Goal: Information Seeking & Learning: Learn about a topic

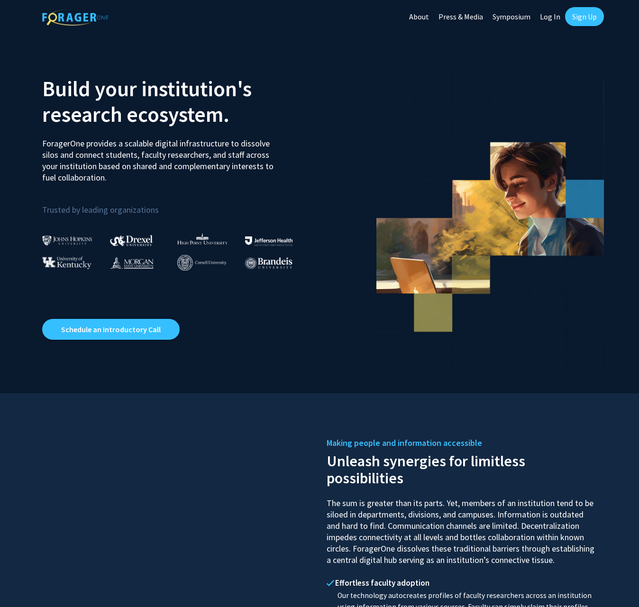
click at [548, 14] on link "Log In" at bounding box center [550, 16] width 30 height 33
select select
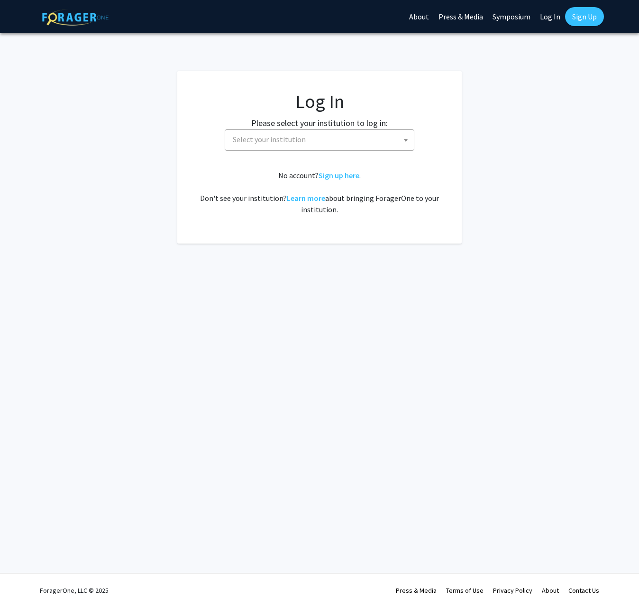
click at [289, 134] on span "Select your institution" at bounding box center [321, 139] width 185 height 19
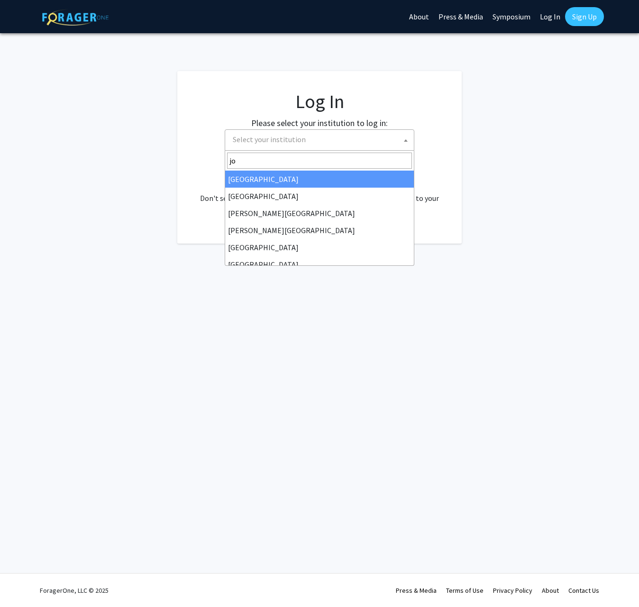
type input "joh"
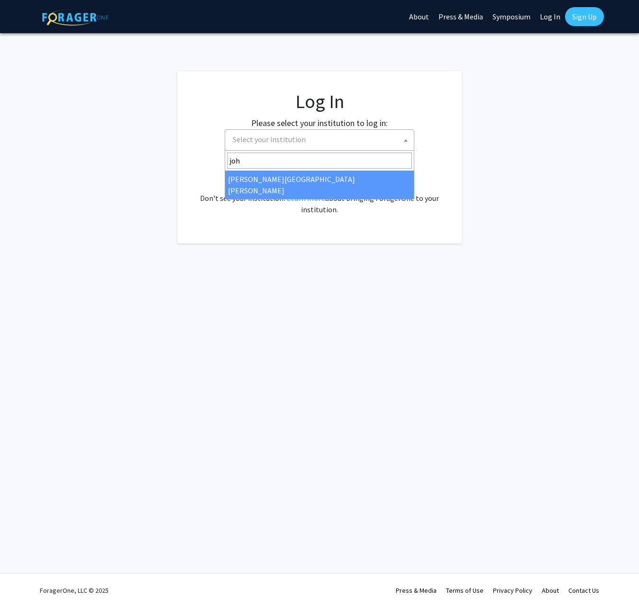
select select "1"
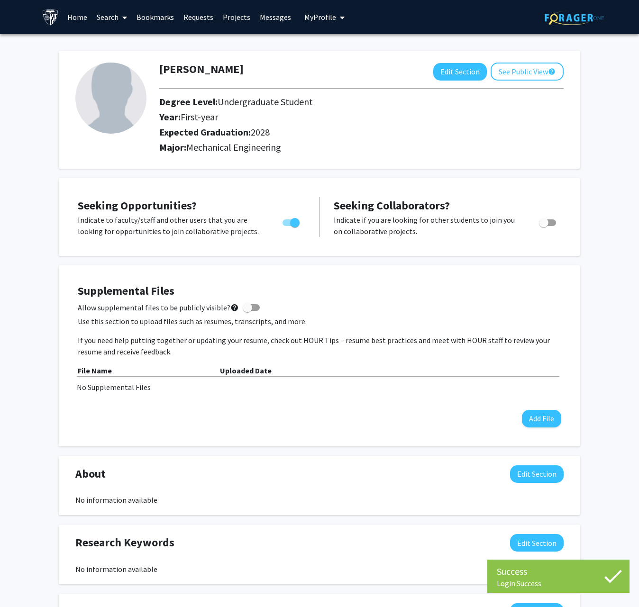
click at [78, 20] on link "Home" at bounding box center [77, 16] width 29 height 33
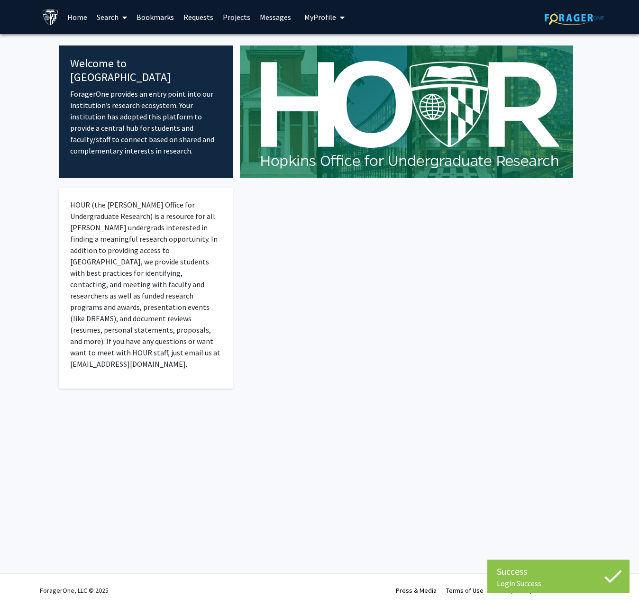
click at [117, 17] on link "Search" at bounding box center [112, 16] width 40 height 33
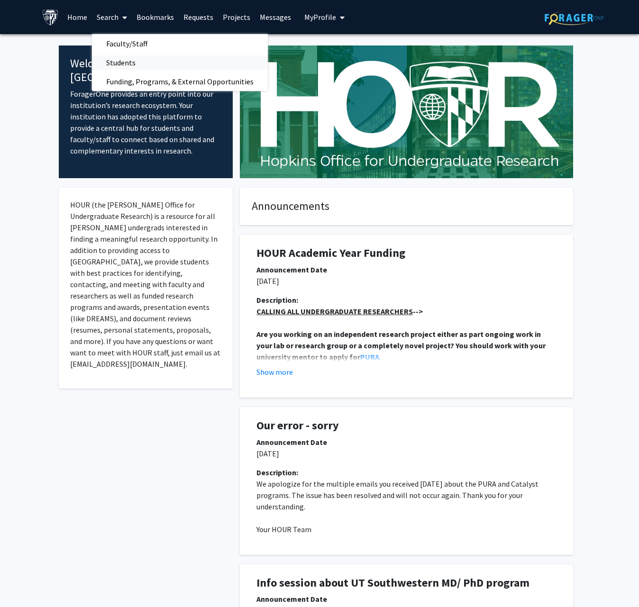
click at [119, 63] on span "Students" at bounding box center [121, 62] width 58 height 19
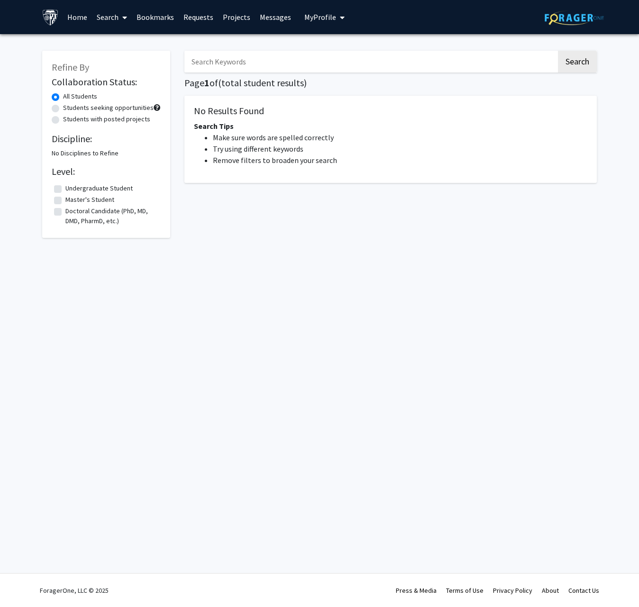
click at [205, 63] on input "Search Keywords" at bounding box center [370, 62] width 372 height 22
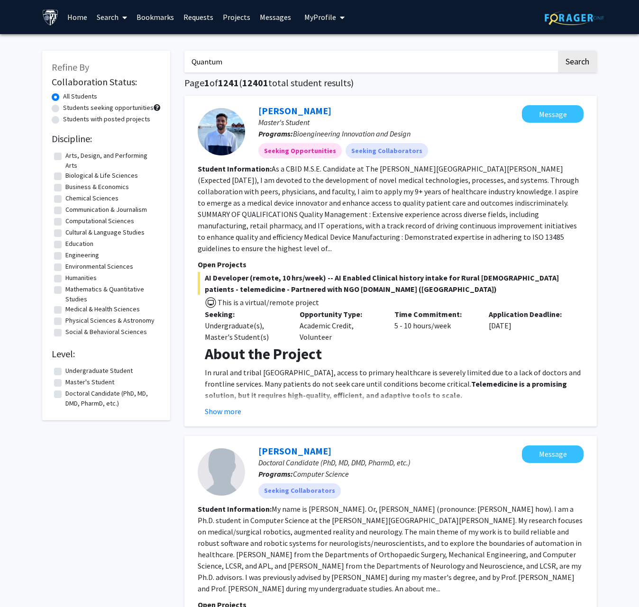
type input "Quantum"
click at [576, 63] on button "Search" at bounding box center [577, 62] width 39 height 22
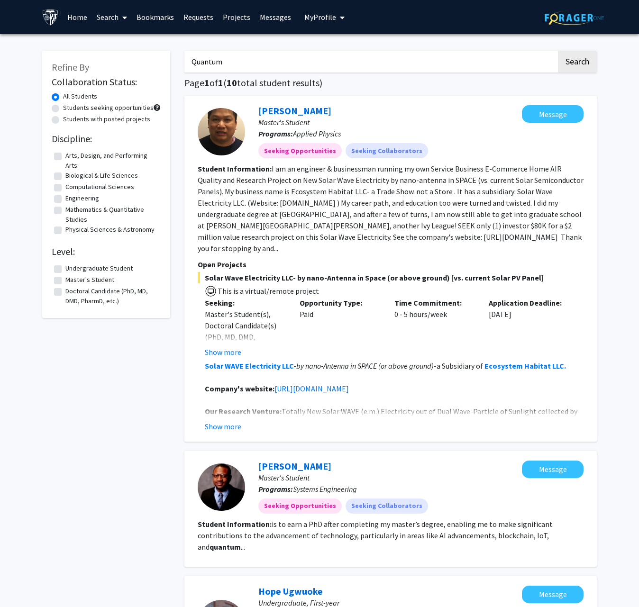
click at [116, 15] on link "Search" at bounding box center [112, 16] width 40 height 33
click at [118, 80] on span "Funding, Programs, & External Opportunities" at bounding box center [180, 81] width 176 height 19
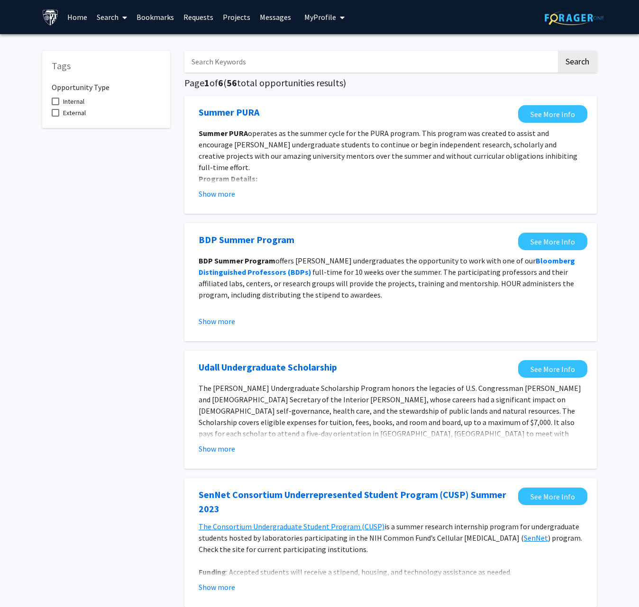
click at [119, 20] on span at bounding box center [122, 17] width 9 height 33
click at [121, 45] on span "Faculty/Staff" at bounding box center [127, 43] width 70 height 19
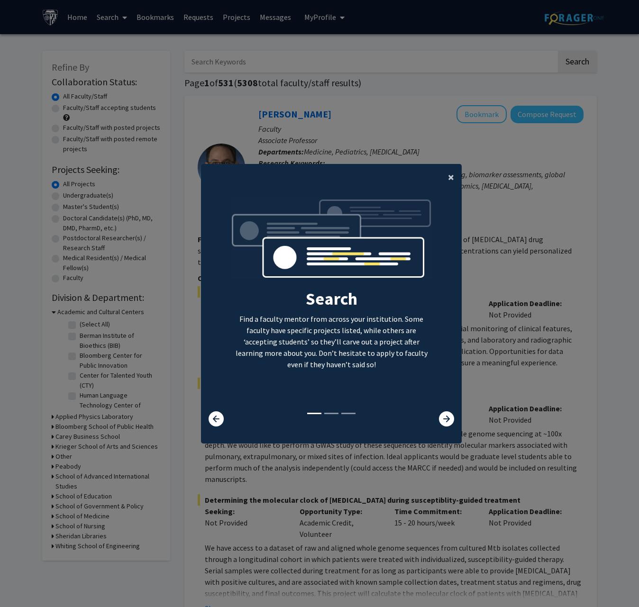
click at [452, 172] on span "×" at bounding box center [451, 177] width 6 height 15
click at [445, 198] on div "Search Find a faculty mentor from across your institution. Some faculty have sp…" at bounding box center [331, 304] width 260 height 213
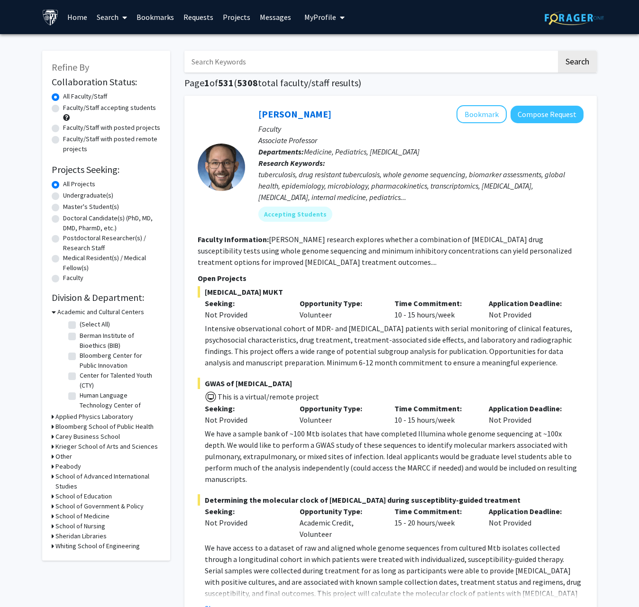
click at [313, 64] on input "Search Keywords" at bounding box center [370, 62] width 372 height 22
type input "Quantum"
click at [576, 63] on button "Search" at bounding box center [577, 62] width 39 height 22
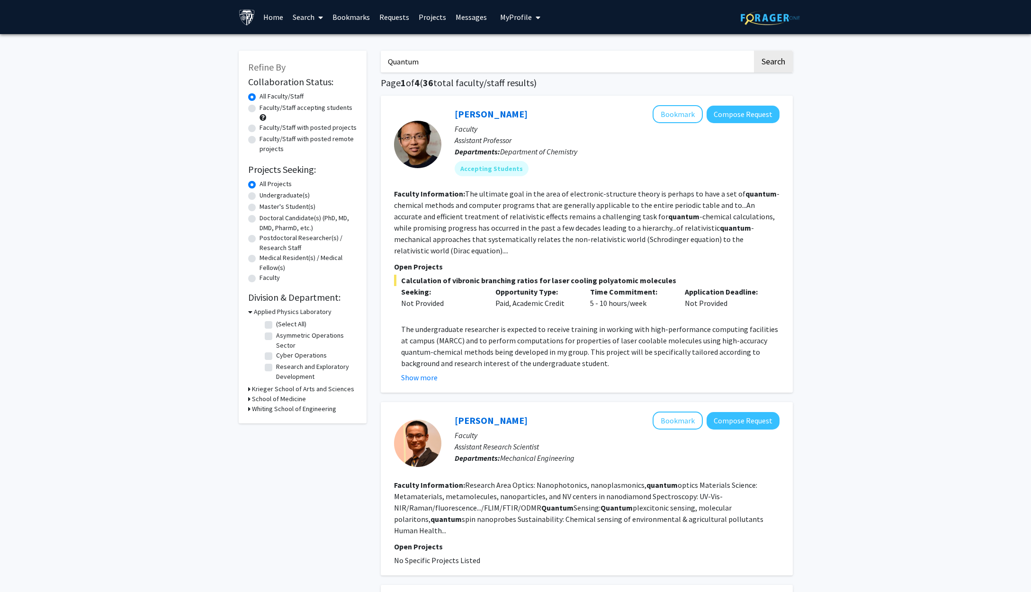
click at [501, 305] on div "Opportunity Type: Paid, Academic Credit" at bounding box center [535, 297] width 95 height 23
click at [520, 305] on div "Opportunity Type: Paid, Academic Credit" at bounding box center [535, 297] width 95 height 23
drag, startPoint x: 520, startPoint y: 305, endPoint x: 563, endPoint y: 306, distance: 43.1
click at [563, 306] on div "Opportunity Type: Paid, Academic Credit" at bounding box center [535, 297] width 95 height 23
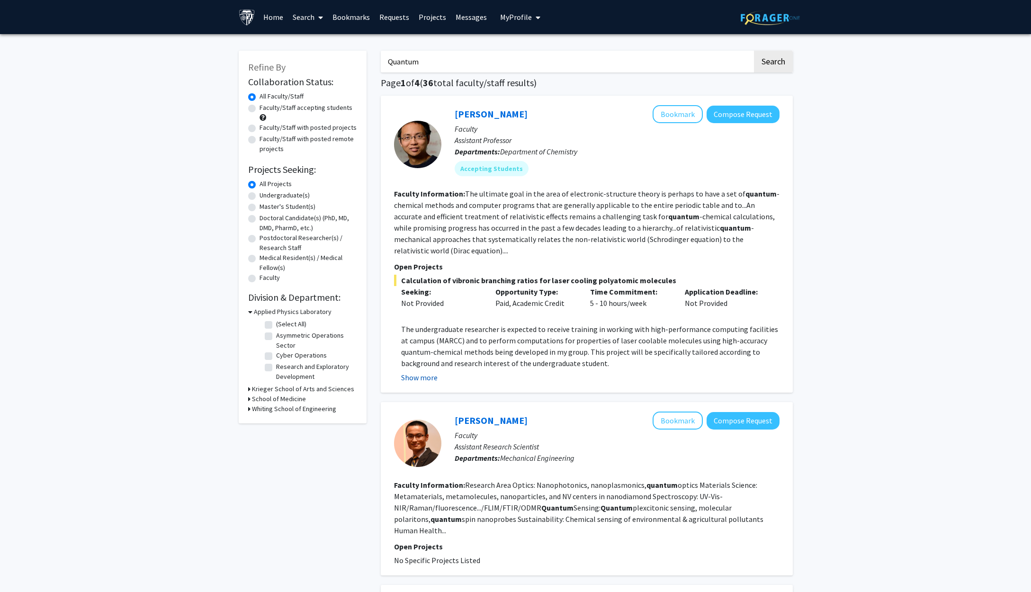
click at [422, 378] on button "Show more" at bounding box center [419, 377] width 36 height 11
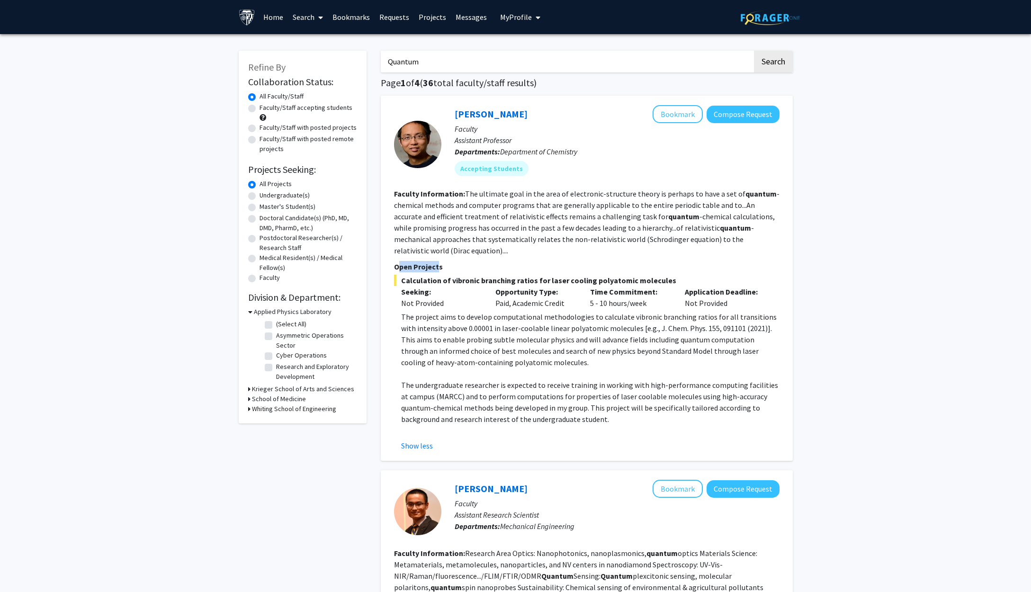
drag, startPoint x: 400, startPoint y: 270, endPoint x: 439, endPoint y: 270, distance: 38.8
click at [439, 270] on p "Open Projects" at bounding box center [587, 266] width 386 height 11
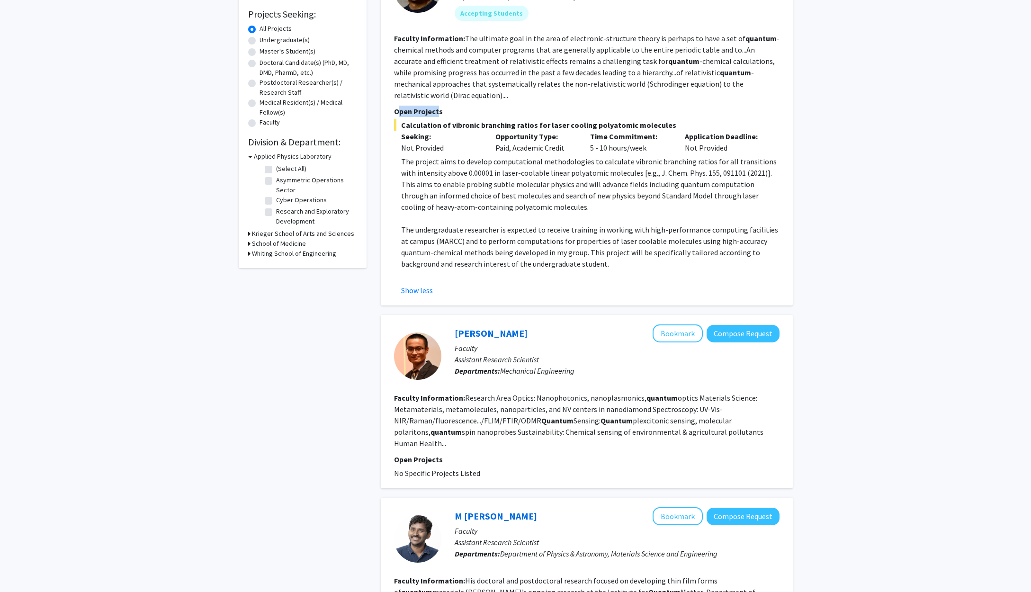
scroll to position [162, 0]
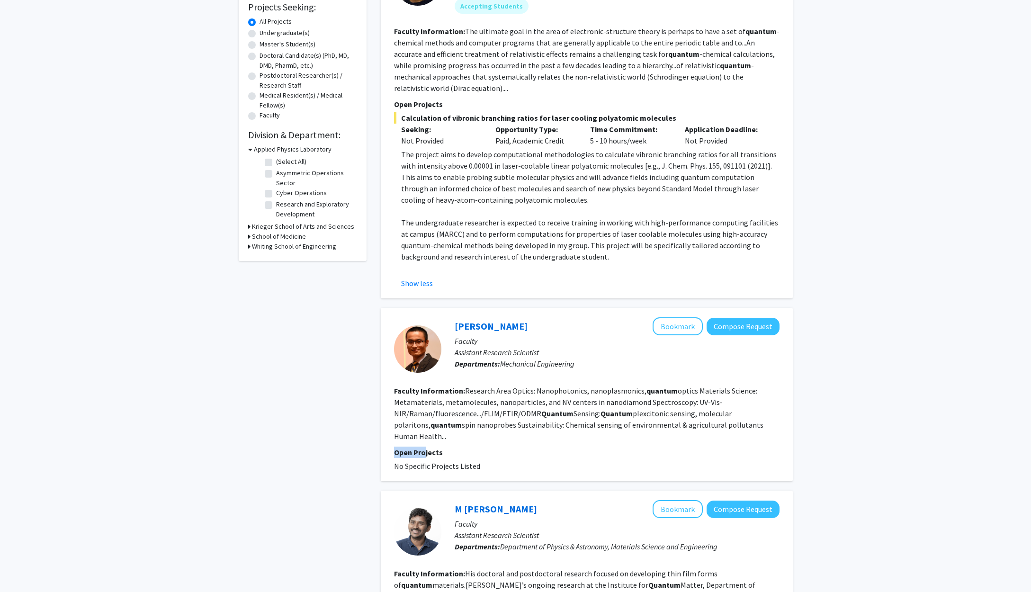
drag, startPoint x: 396, startPoint y: 443, endPoint x: 424, endPoint y: 443, distance: 28.4
click at [424, 447] on p "Open Projects" at bounding box center [587, 452] width 386 height 11
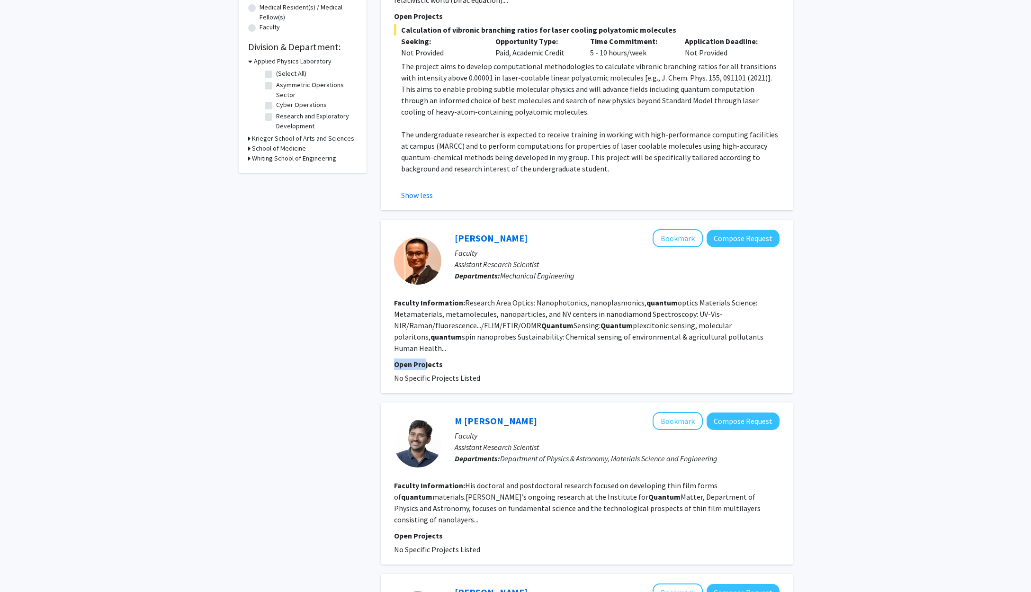
scroll to position [251, 0]
click at [400, 358] on p "Open Projects" at bounding box center [587, 363] width 386 height 11
drag, startPoint x: 400, startPoint y: 358, endPoint x: 429, endPoint y: 358, distance: 28.9
click at [429, 358] on p "Open Projects" at bounding box center [587, 363] width 386 height 11
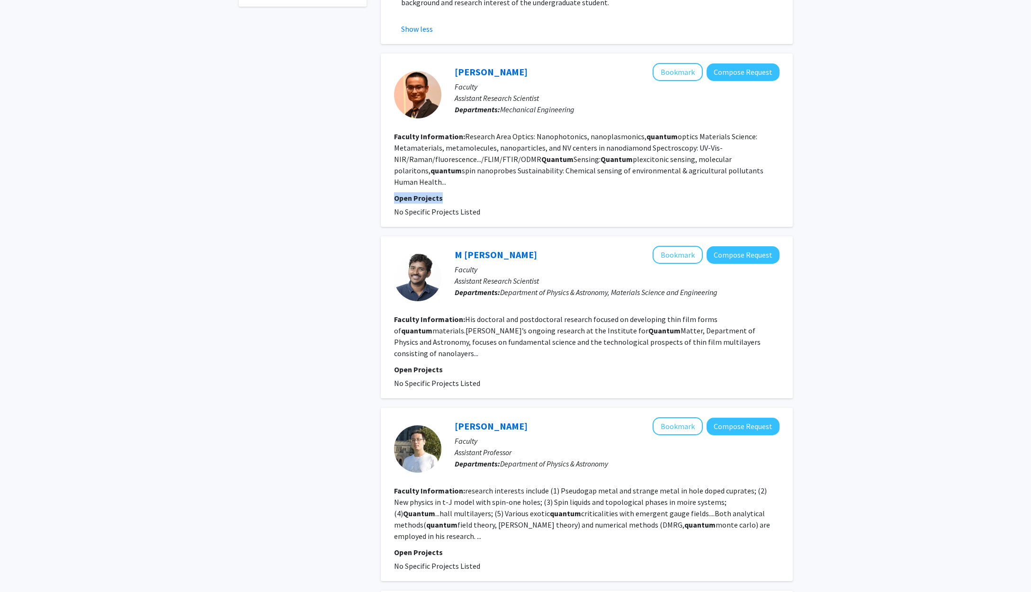
scroll to position [418, 0]
drag, startPoint x: 395, startPoint y: 364, endPoint x: 488, endPoint y: 362, distance: 93.3
click at [488, 376] on fg-project-list "No Specific Projects Listed" at bounding box center [587, 381] width 386 height 11
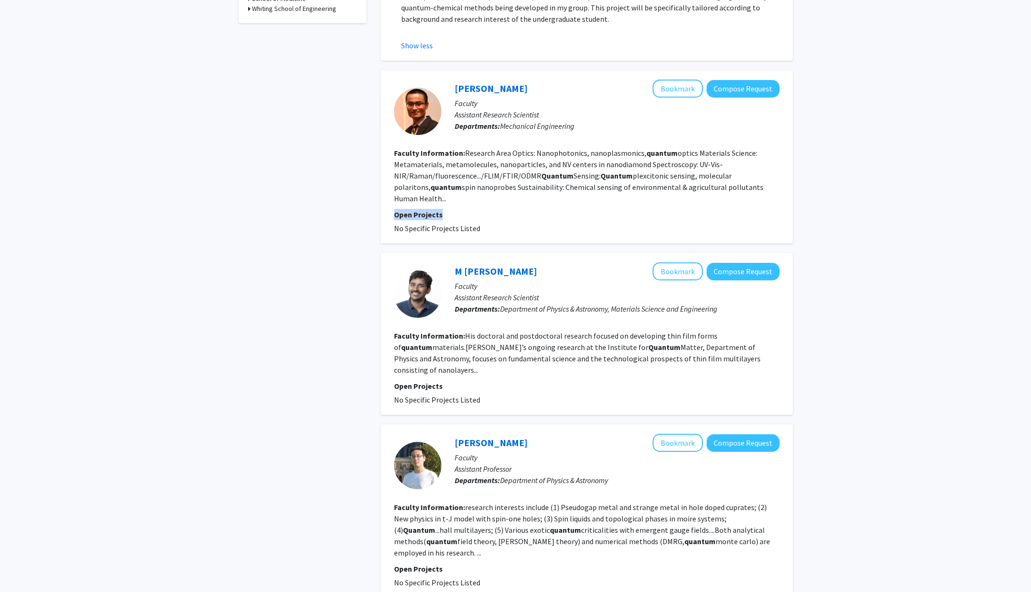
scroll to position [382, 0]
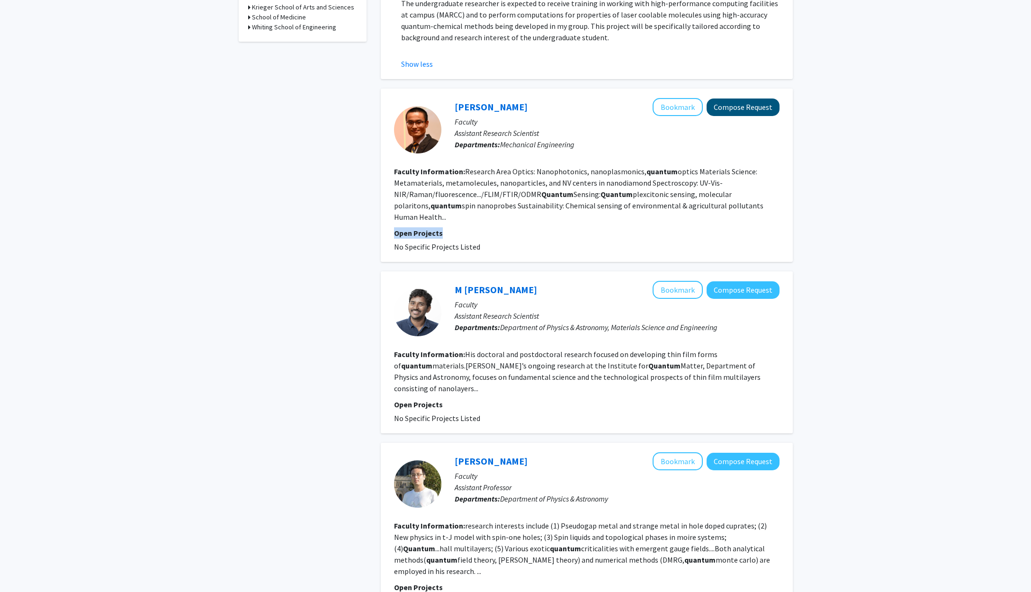
click at [638, 111] on button "Compose Request" at bounding box center [743, 108] width 73 height 18
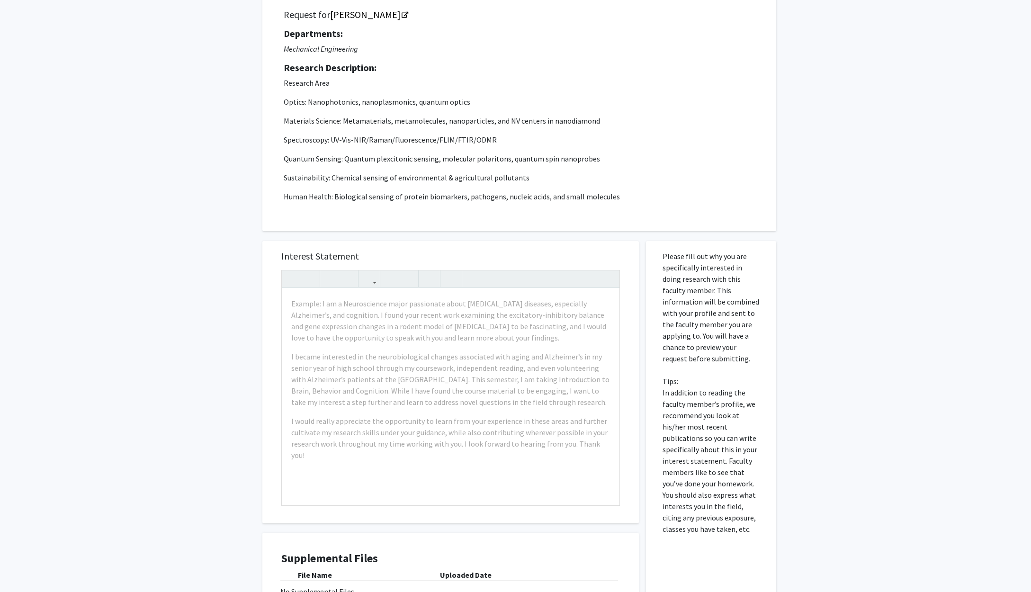
scroll to position [100, 0]
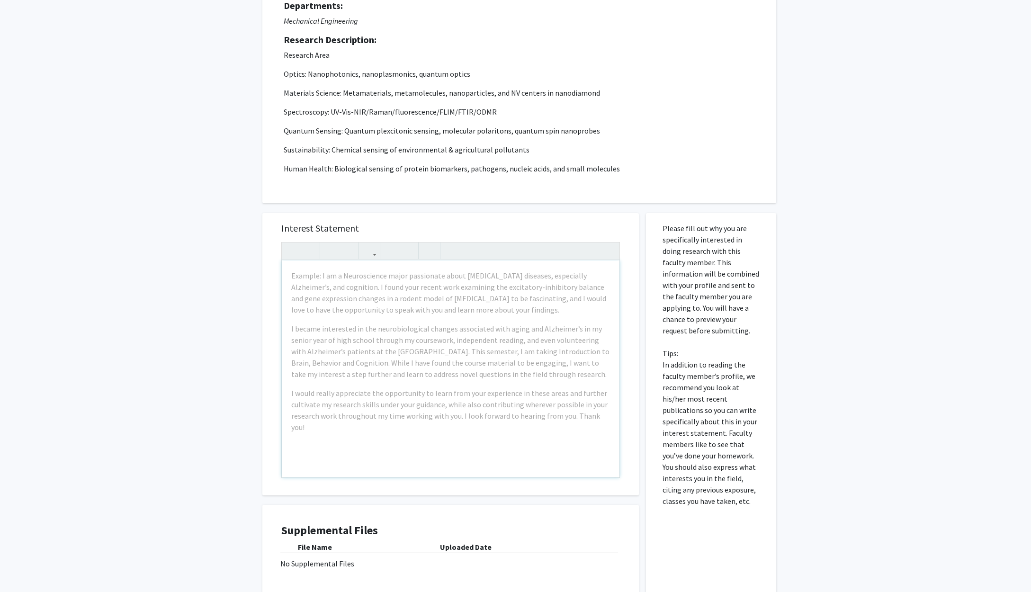
click at [370, 148] on p "Sustainability: Chemical sensing of environmental & agricultural pollutants" at bounding box center [519, 149] width 471 height 11
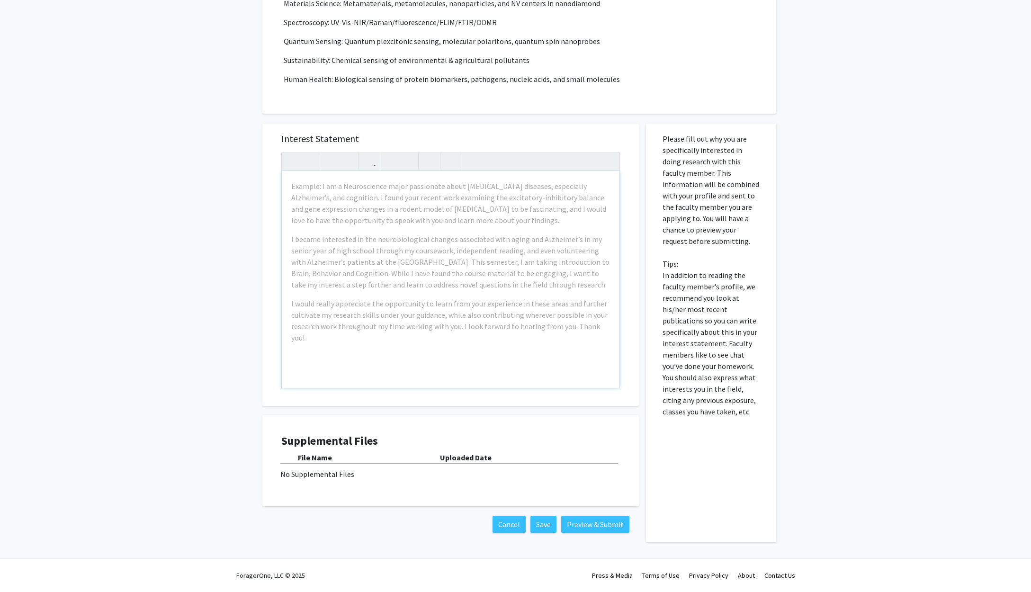
scroll to position [190, 0]
click at [309, 454] on b "File Name" at bounding box center [315, 457] width 34 height 9
click at [309, 477] on div "No Supplemental Files" at bounding box center [450, 473] width 341 height 11
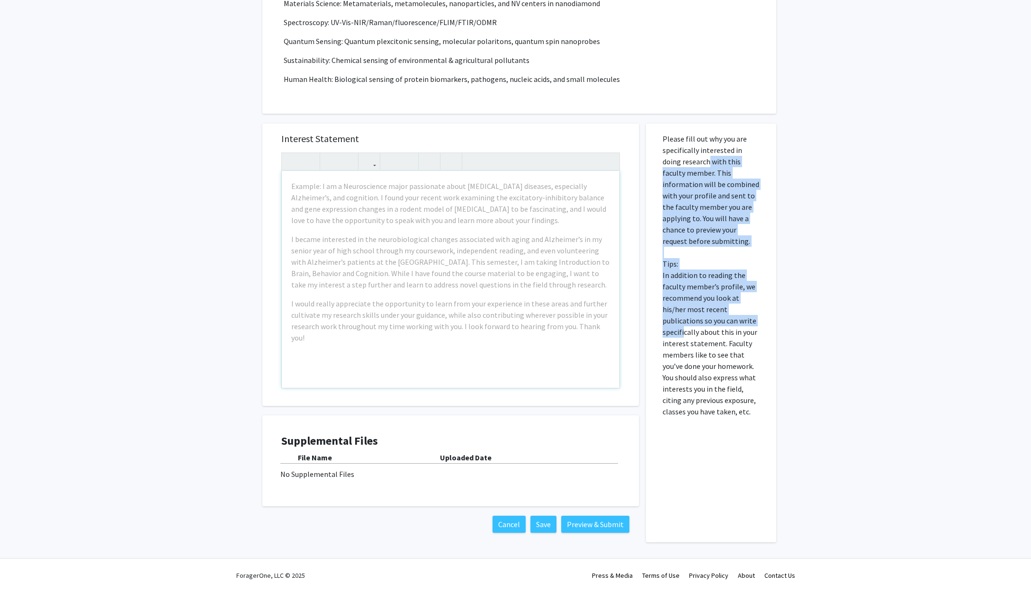
drag, startPoint x: 684, startPoint y: 162, endPoint x: 684, endPoint y: 336, distance: 173.8
click at [638, 336] on p "Please fill out why you are specifically interested in doing research with this…" at bounding box center [711, 275] width 97 height 284
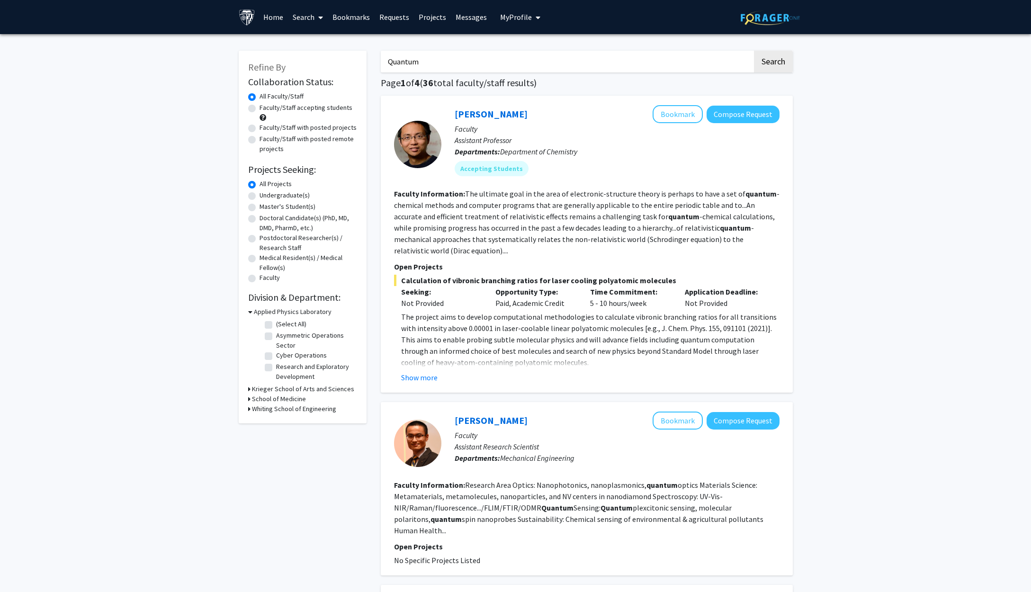
drag, startPoint x: 402, startPoint y: 86, endPoint x: 449, endPoint y: 89, distance: 47.5
click at [449, 89] on h1 "Page 1 of 4 ( 36 total faculty/staff results)" at bounding box center [587, 82] width 412 height 11
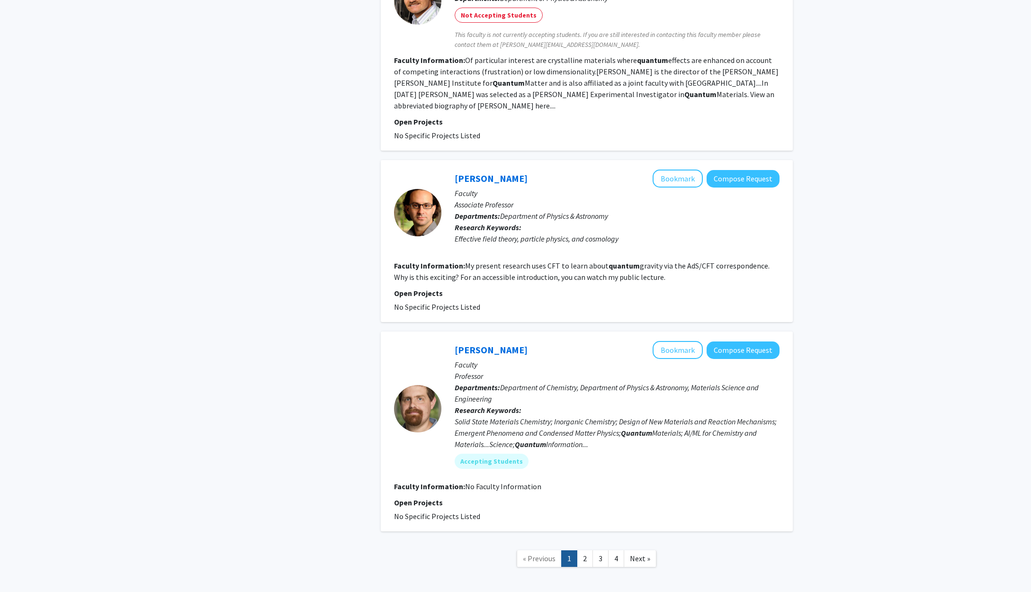
scroll to position [1557, 0]
click at [593, 551] on link "2" at bounding box center [585, 559] width 16 height 17
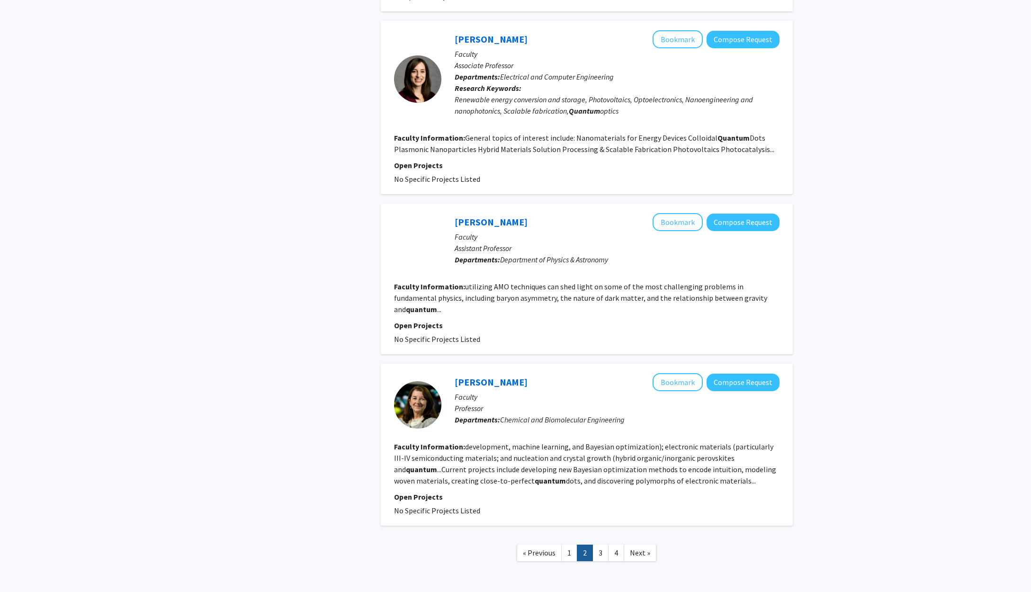
scroll to position [1269, 0]
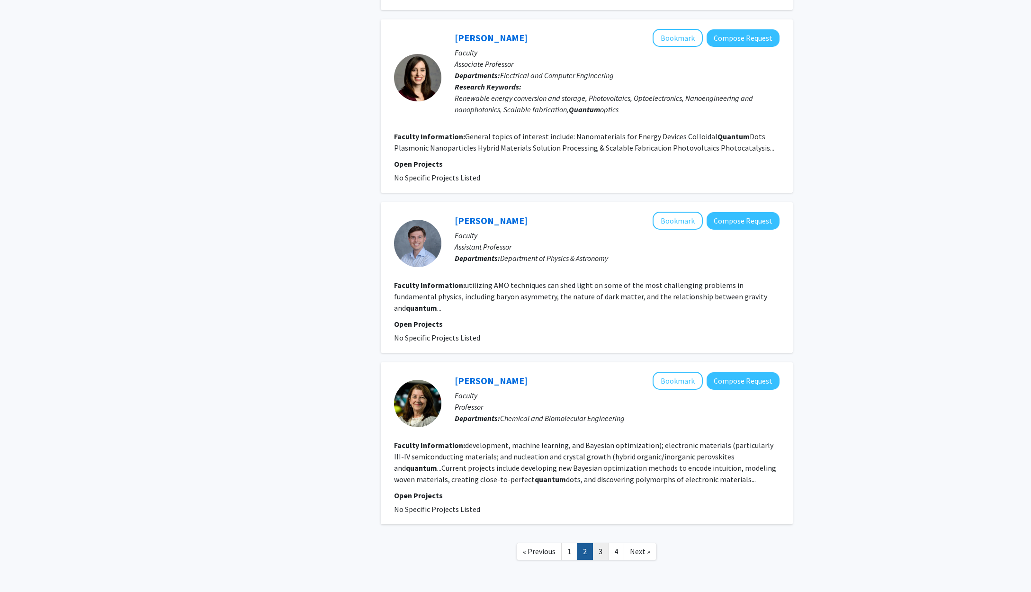
click at [596, 543] on link "3" at bounding box center [601, 551] width 16 height 17
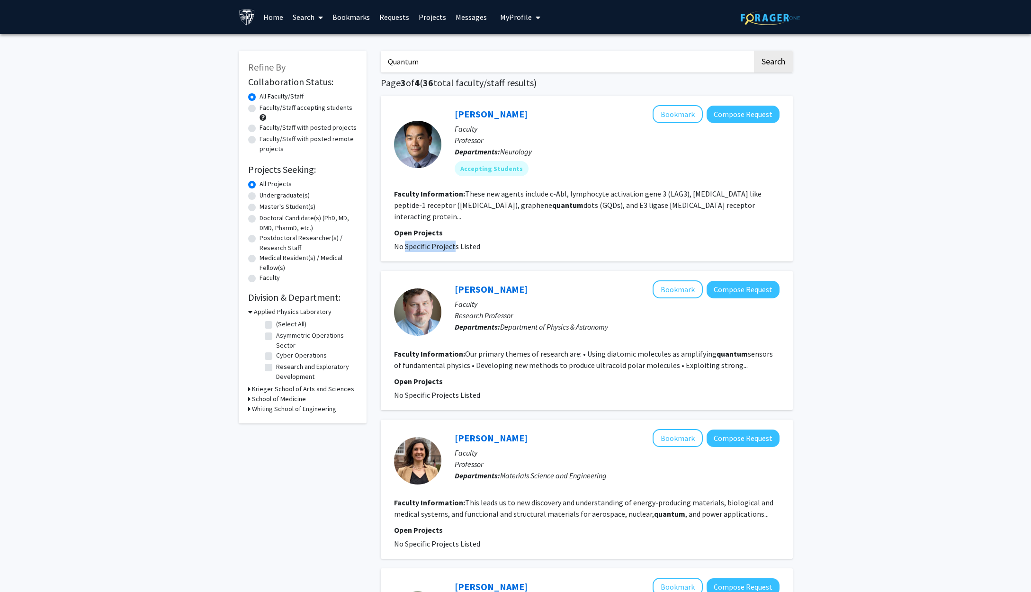
drag, startPoint x: 402, startPoint y: 234, endPoint x: 452, endPoint y: 239, distance: 50.5
click at [452, 242] on span "No Specific Projects Listed" at bounding box center [437, 246] width 86 height 9
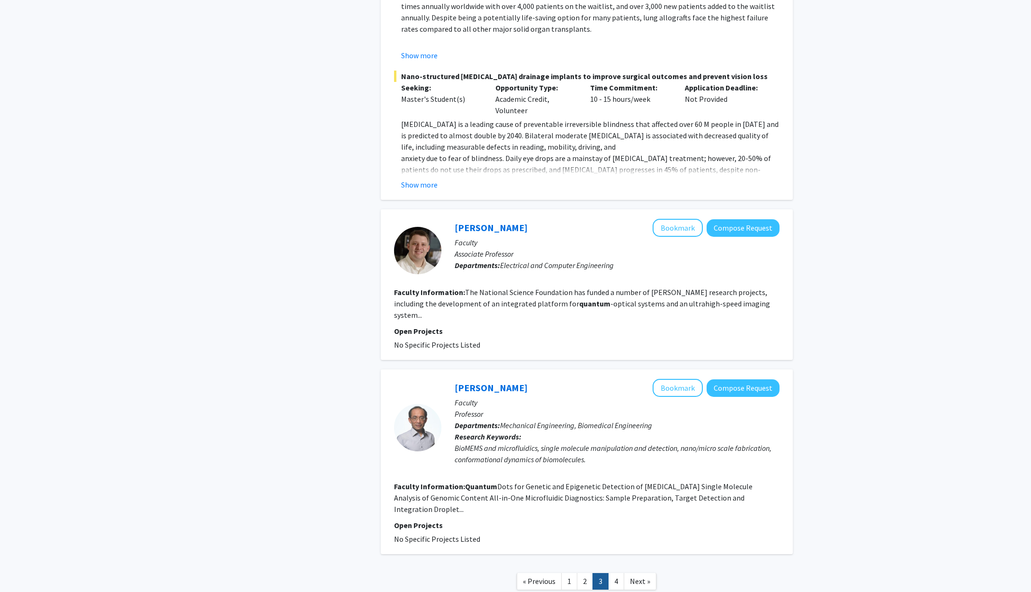
scroll to position [1833, 0]
click at [613, 574] on link "4" at bounding box center [616, 582] width 16 height 17
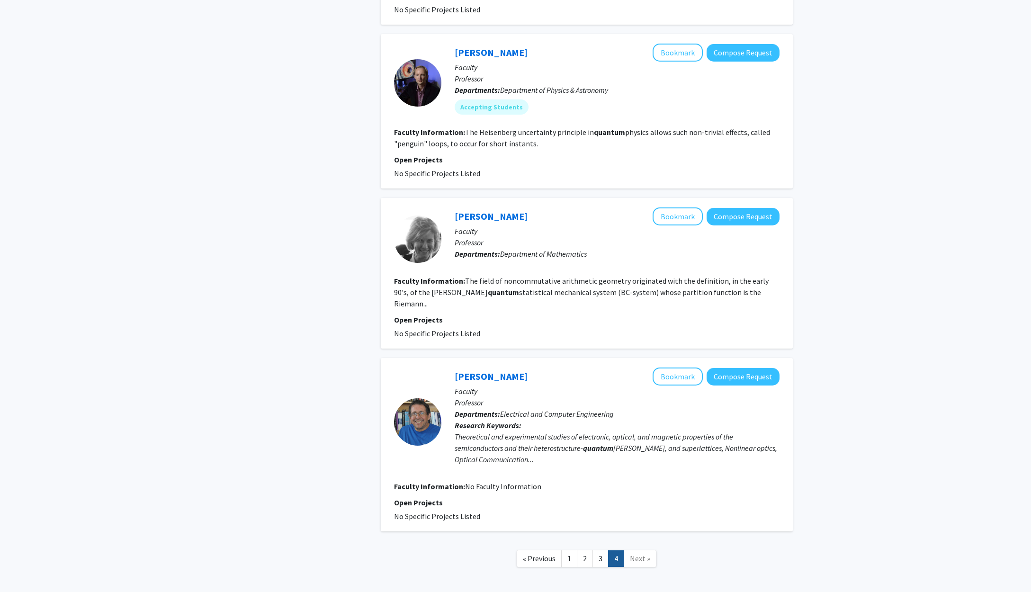
scroll to position [587, 0]
click at [565, 551] on link "1" at bounding box center [569, 559] width 16 height 17
